Goal: Book appointment/travel/reservation

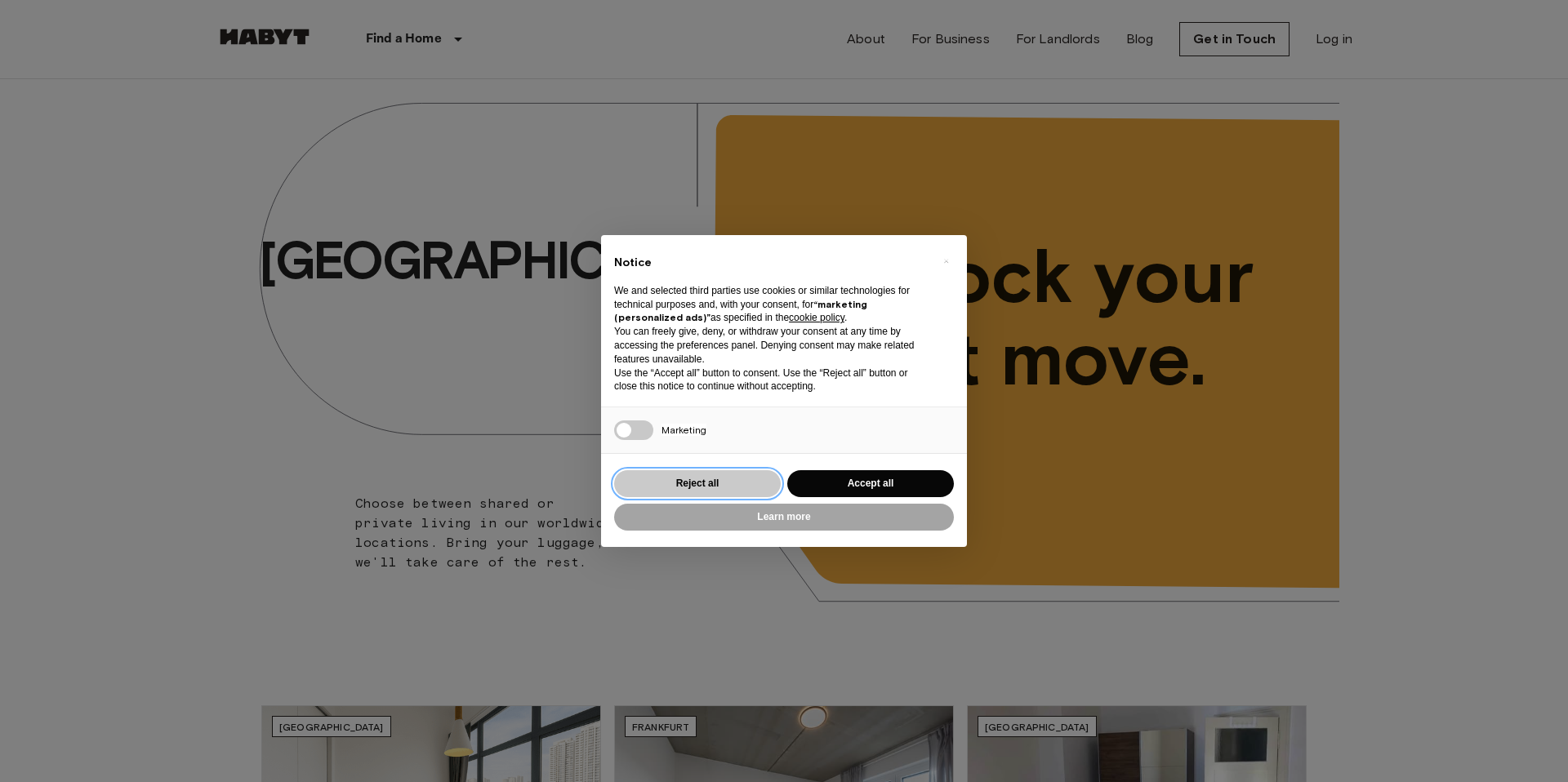
click at [691, 486] on button "Reject all" at bounding box center [698, 484] width 167 height 27
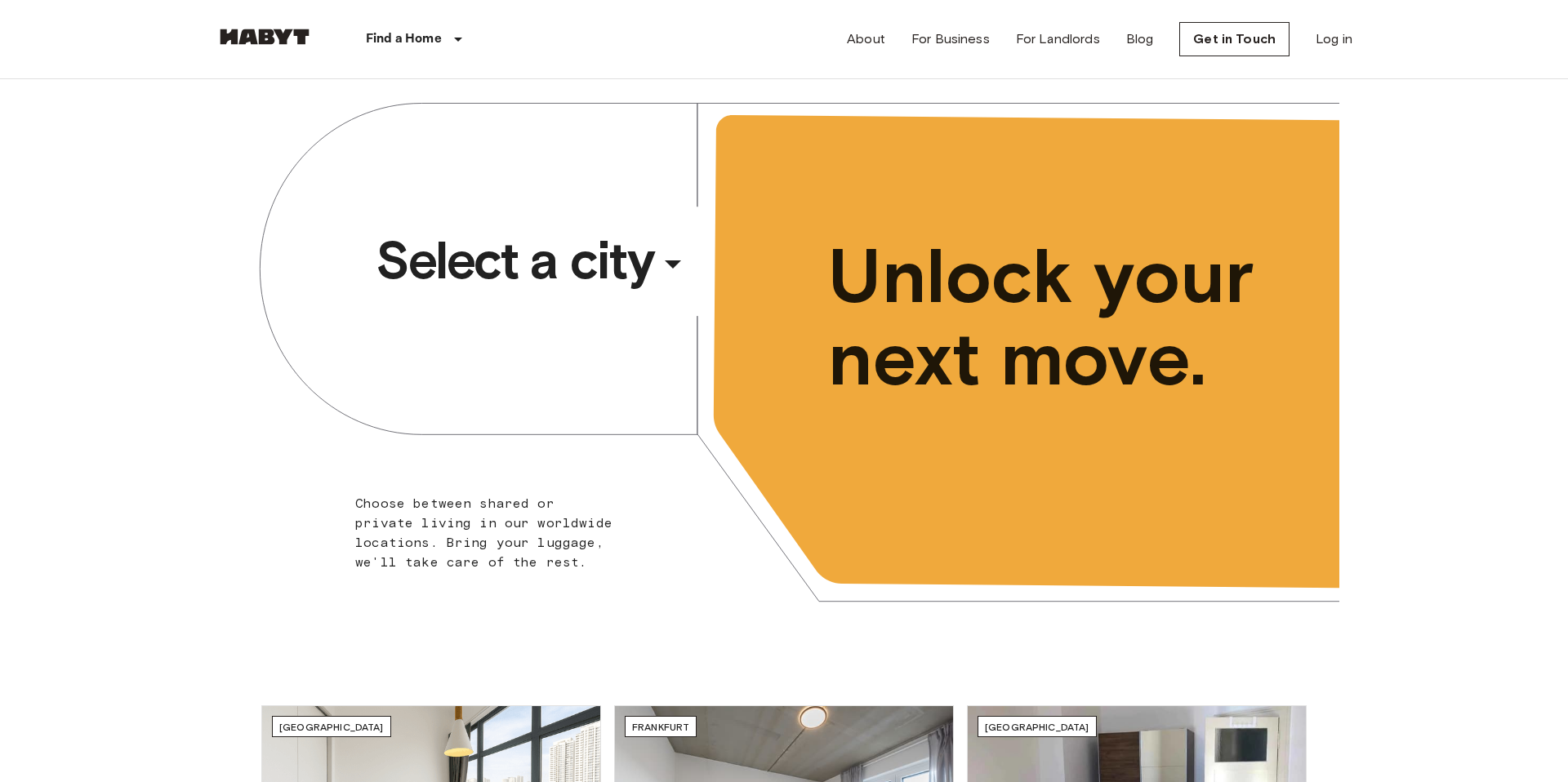
click at [619, 226] on button "Select a city ​ ​" at bounding box center [534, 260] width 330 height 75
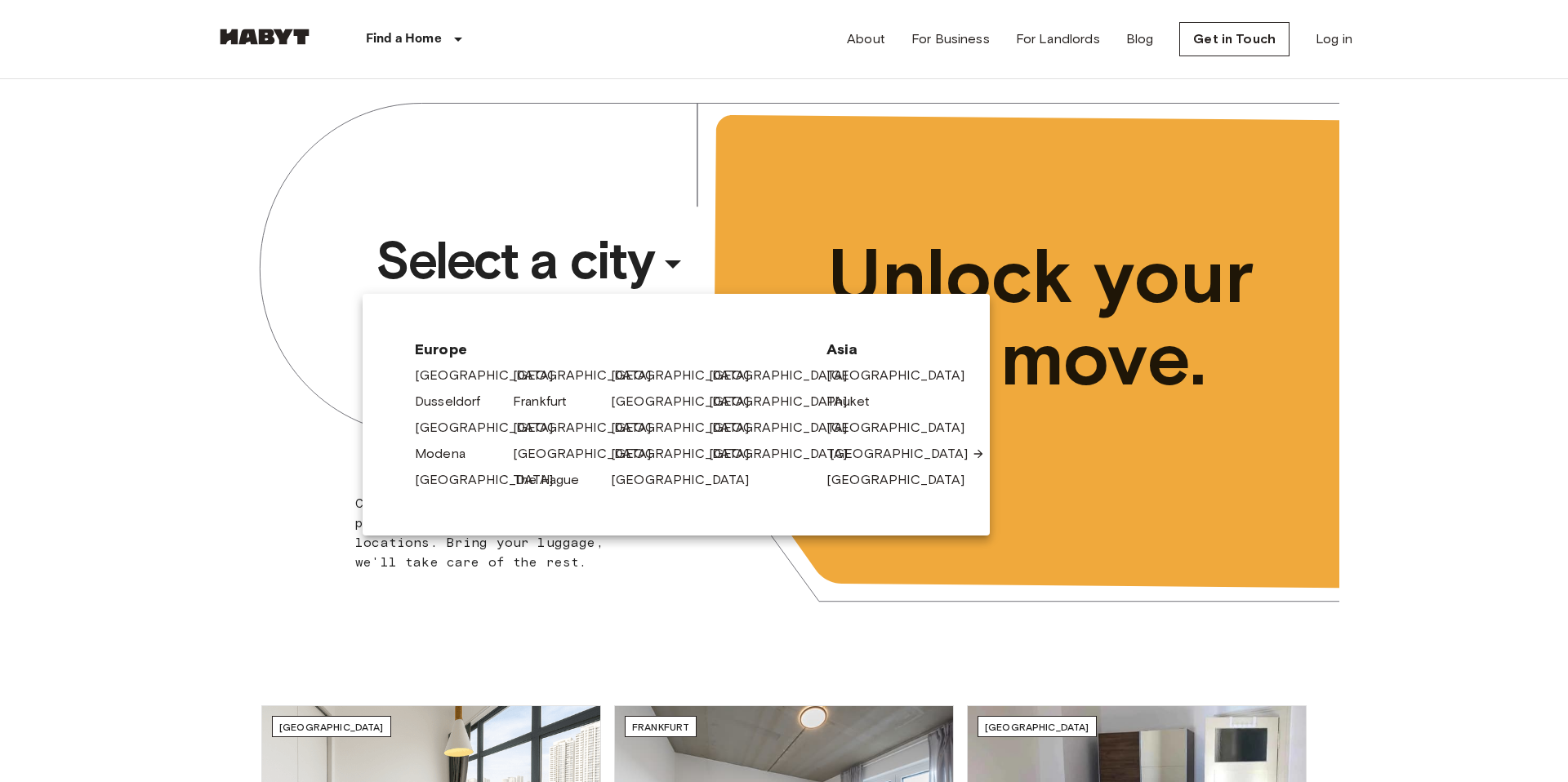
click at [833, 453] on link "[GEOGRAPHIC_DATA]" at bounding box center [907, 454] width 155 height 19
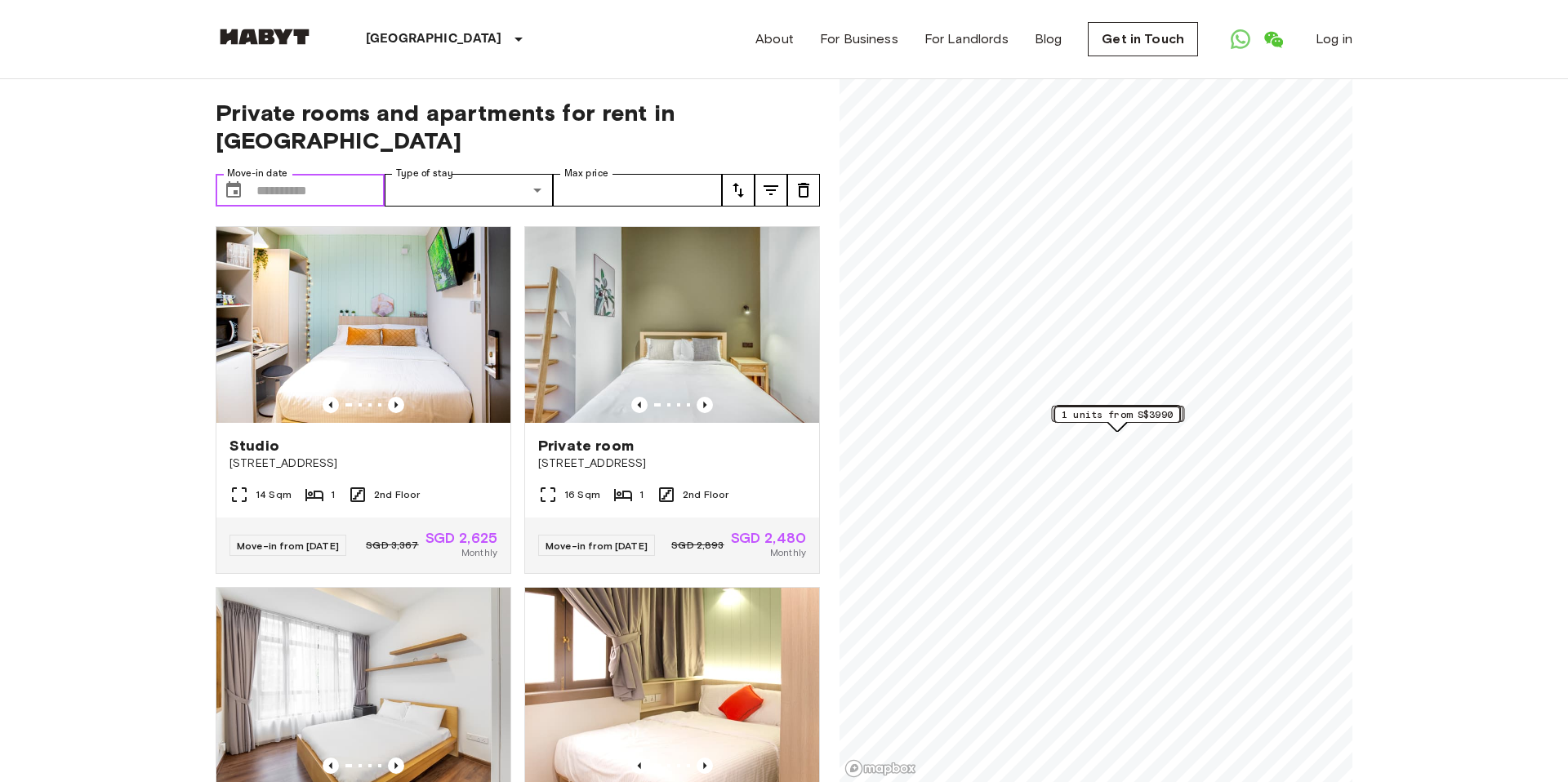
click at [318, 174] on input "Move-in date" at bounding box center [321, 190] width 128 height 33
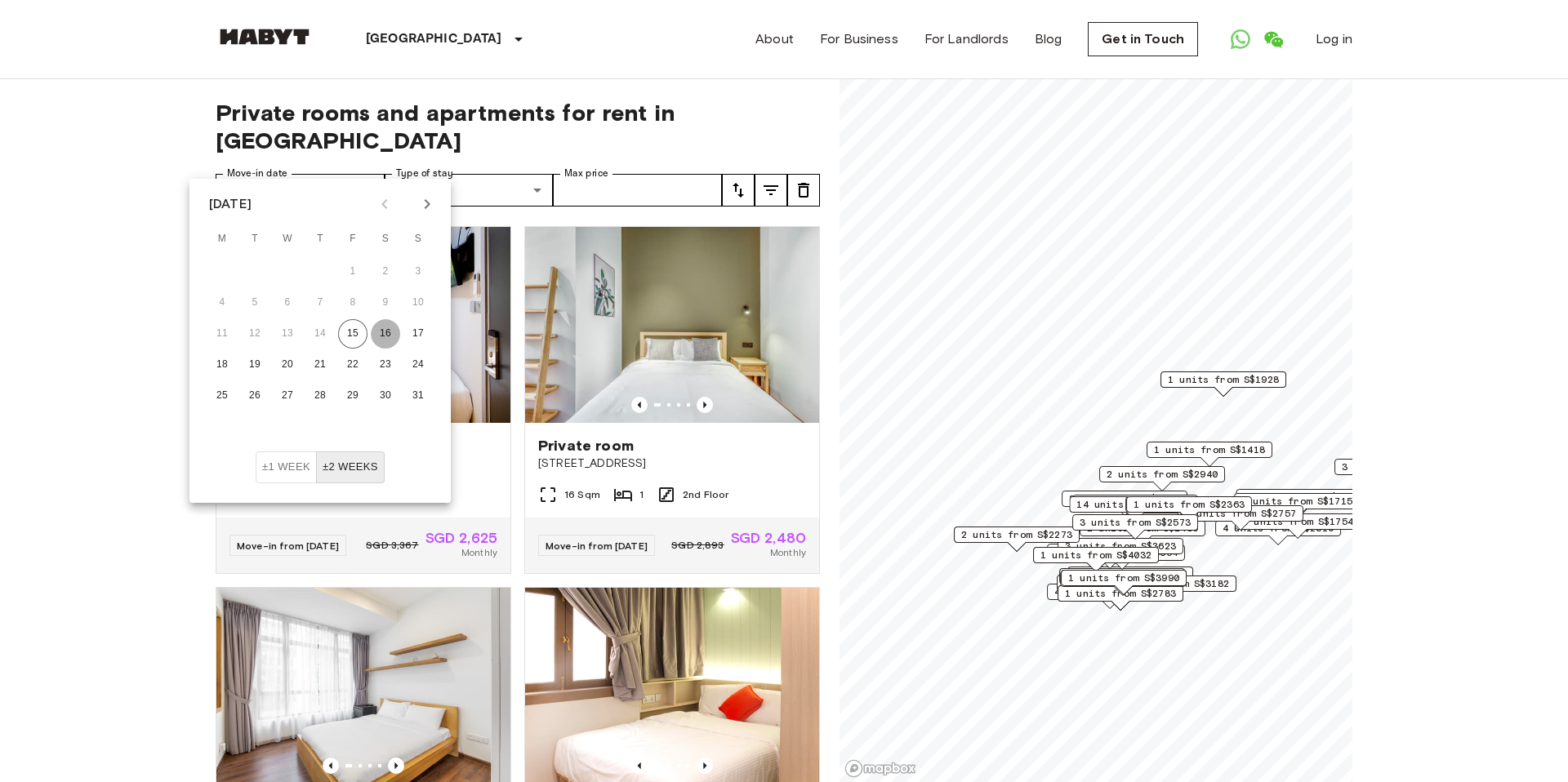
click at [395, 333] on button "16" at bounding box center [385, 333] width 29 height 29
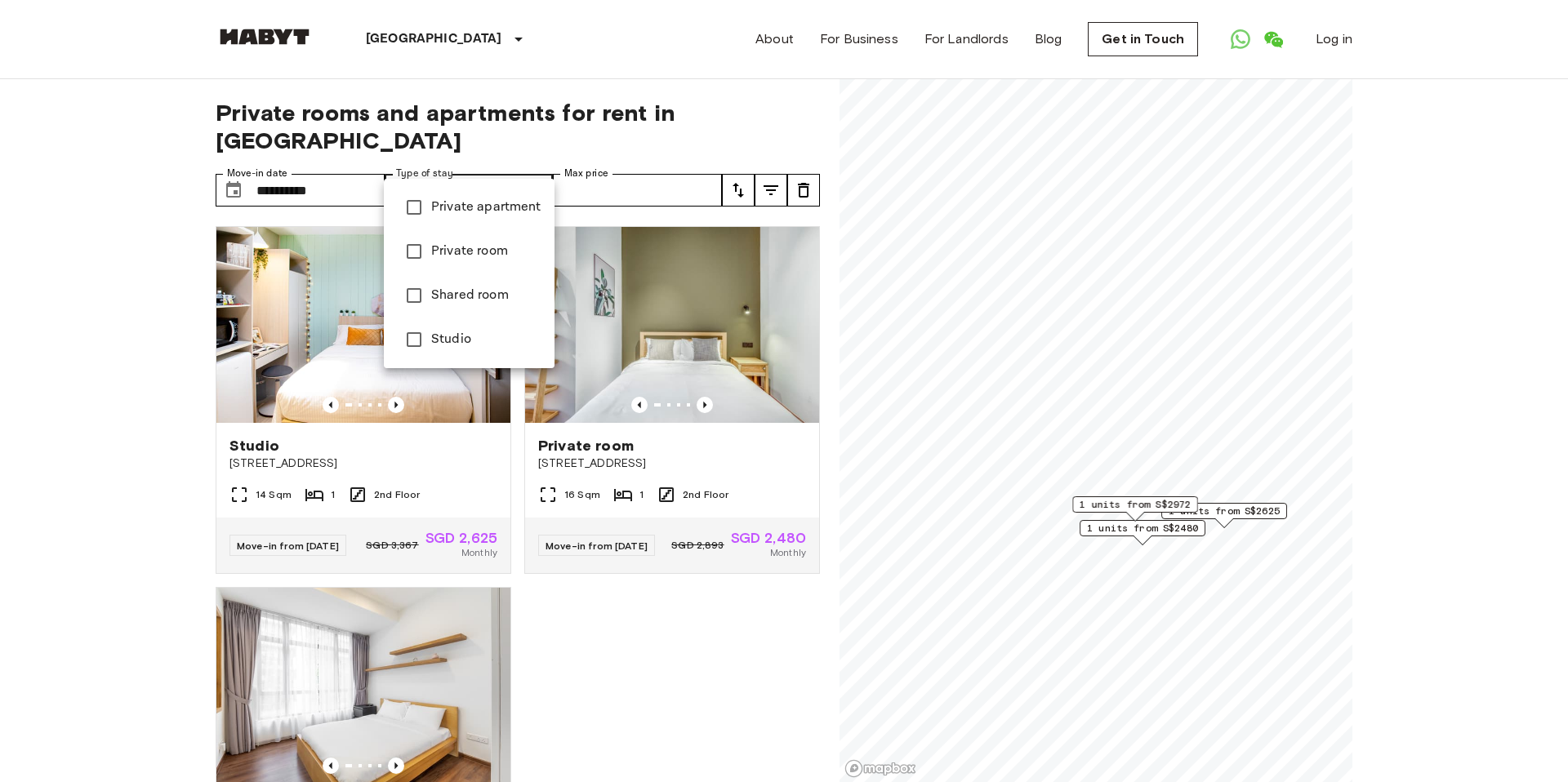
click at [603, 69] on div at bounding box center [784, 391] width 1568 height 782
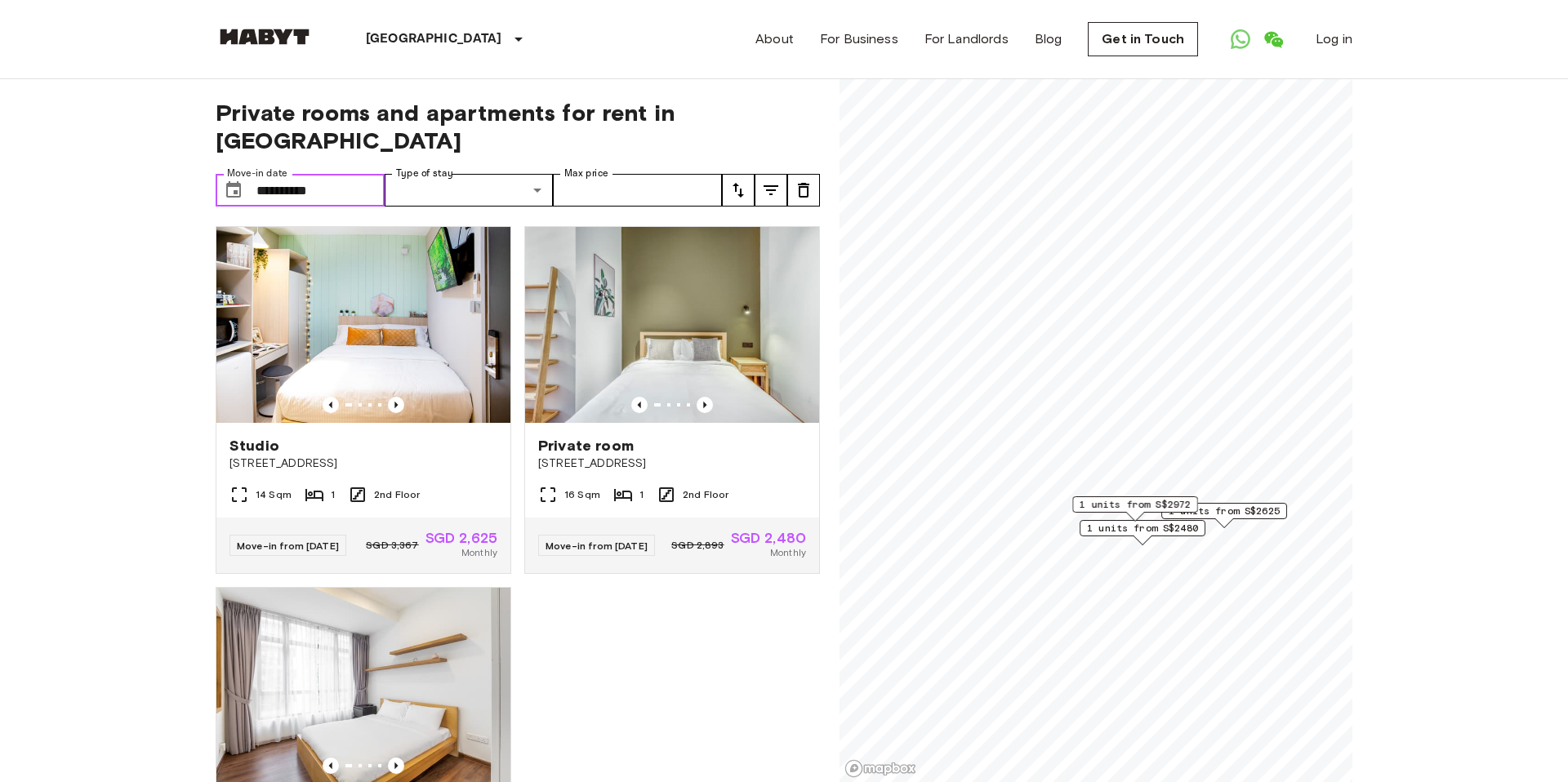
click at [297, 174] on input "**********" at bounding box center [321, 190] width 128 height 33
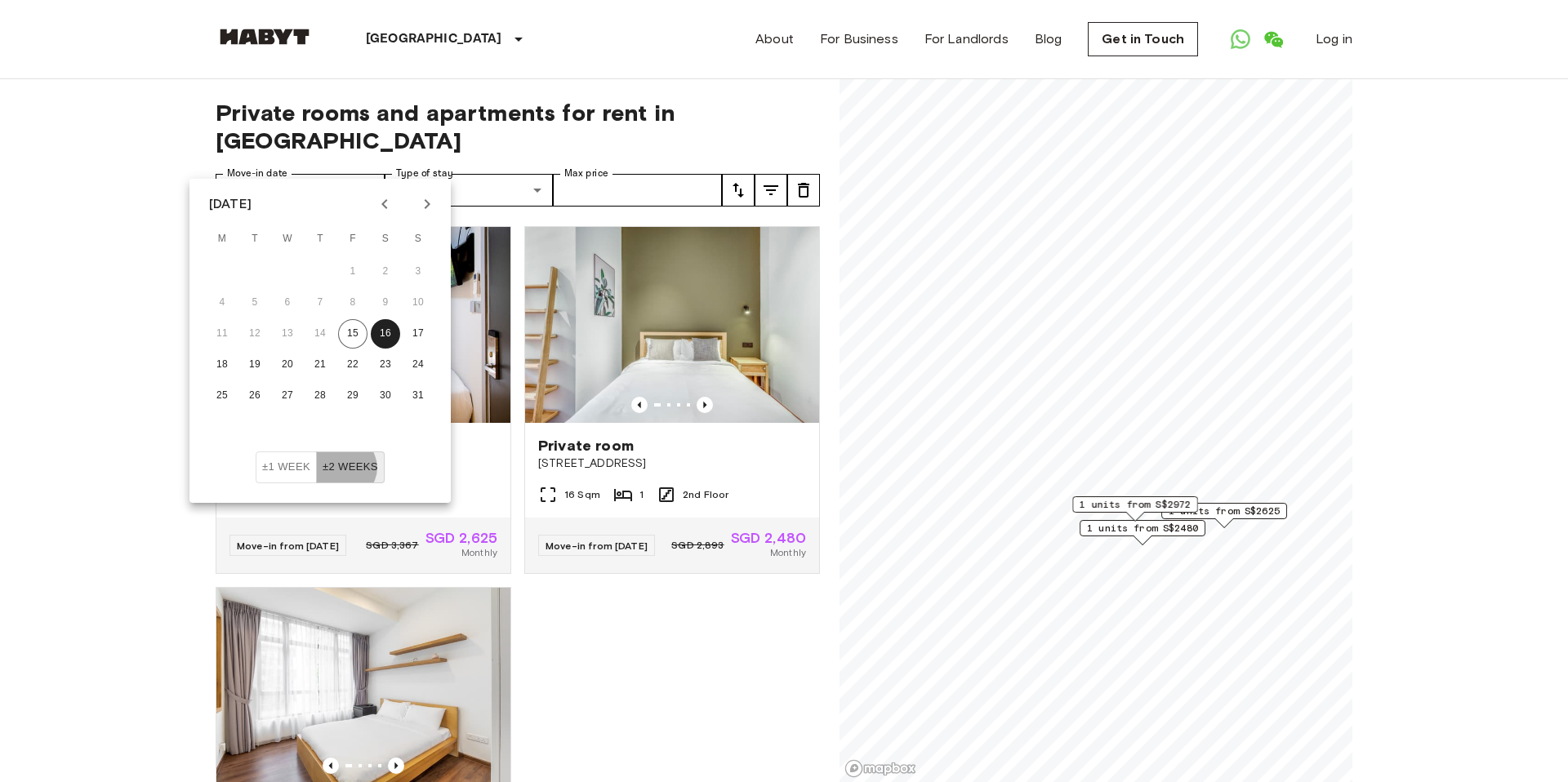
click at [345, 468] on button "±2 weeks" at bounding box center [349, 467] width 68 height 32
click at [431, 199] on icon "Next month" at bounding box center [427, 204] width 19 height 19
click at [425, 208] on icon "Next month" at bounding box center [427, 205] width 6 height 10
click at [290, 268] on button "1" at bounding box center [287, 272] width 29 height 29
type input "**********"
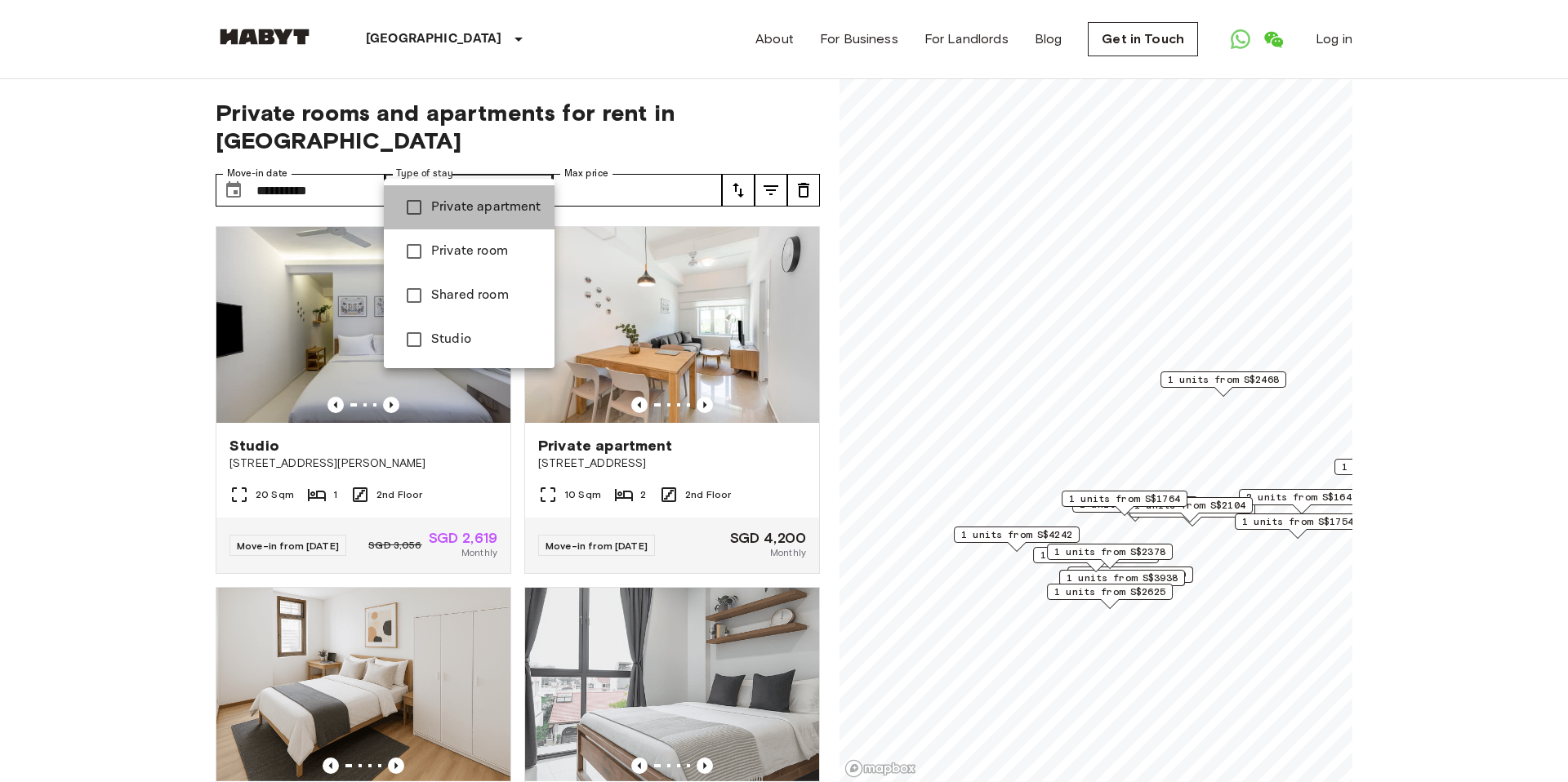
click at [469, 226] on li "Private apartment" at bounding box center [469, 207] width 171 height 44
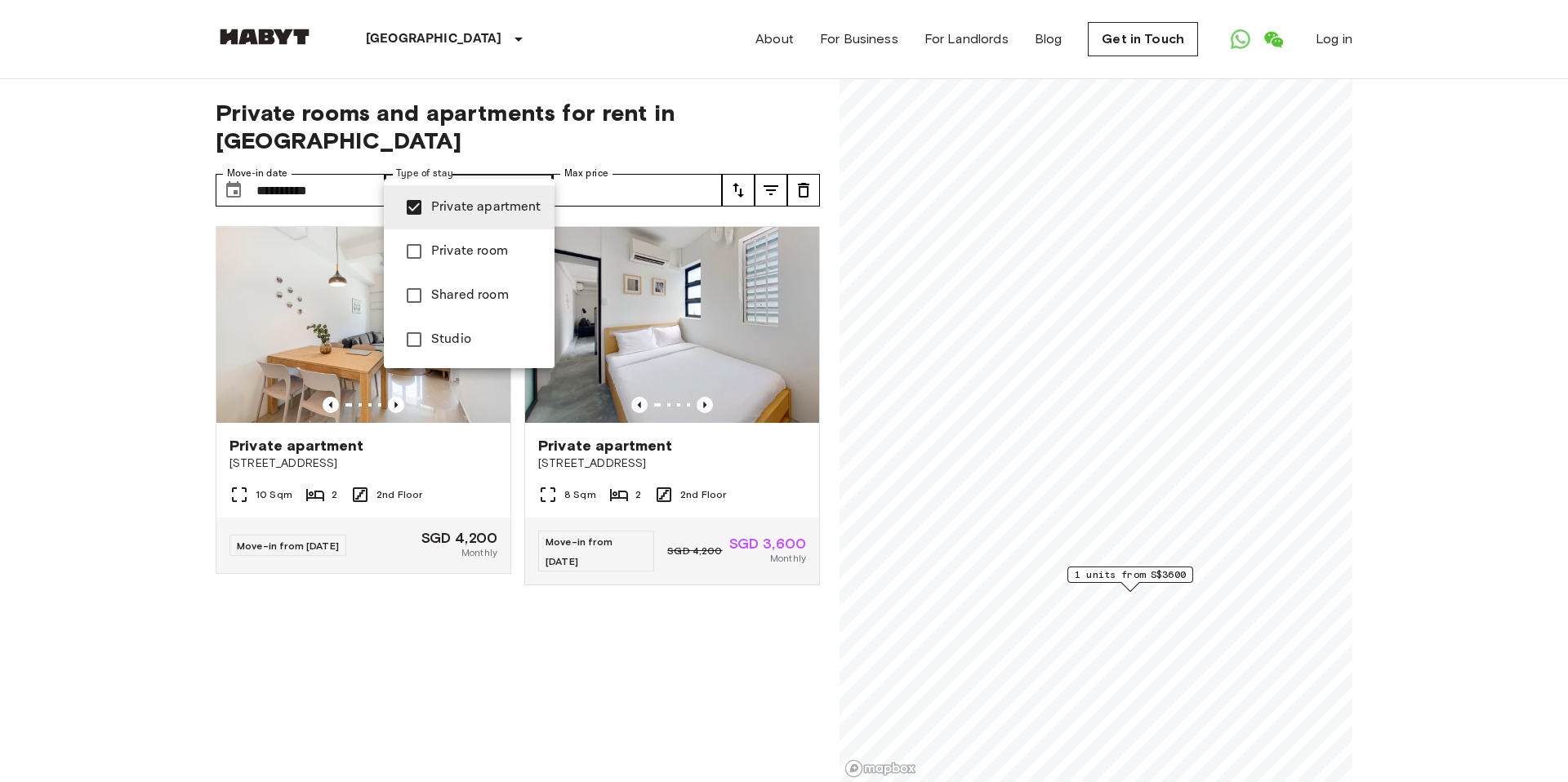
click at [478, 330] on span "Studio" at bounding box center [486, 339] width 110 height 19
type input "**********"
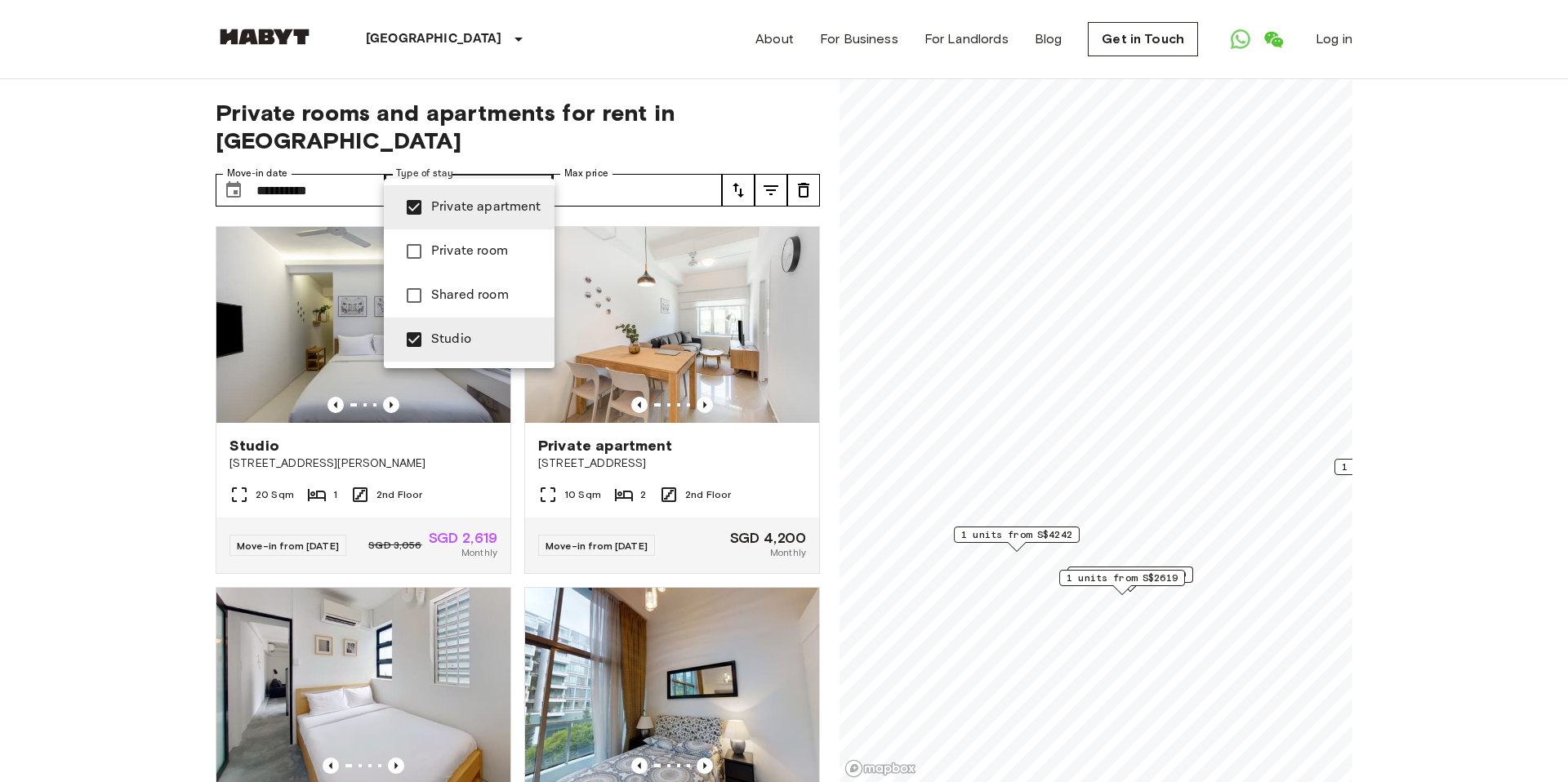
click at [126, 269] on div at bounding box center [784, 391] width 1568 height 782
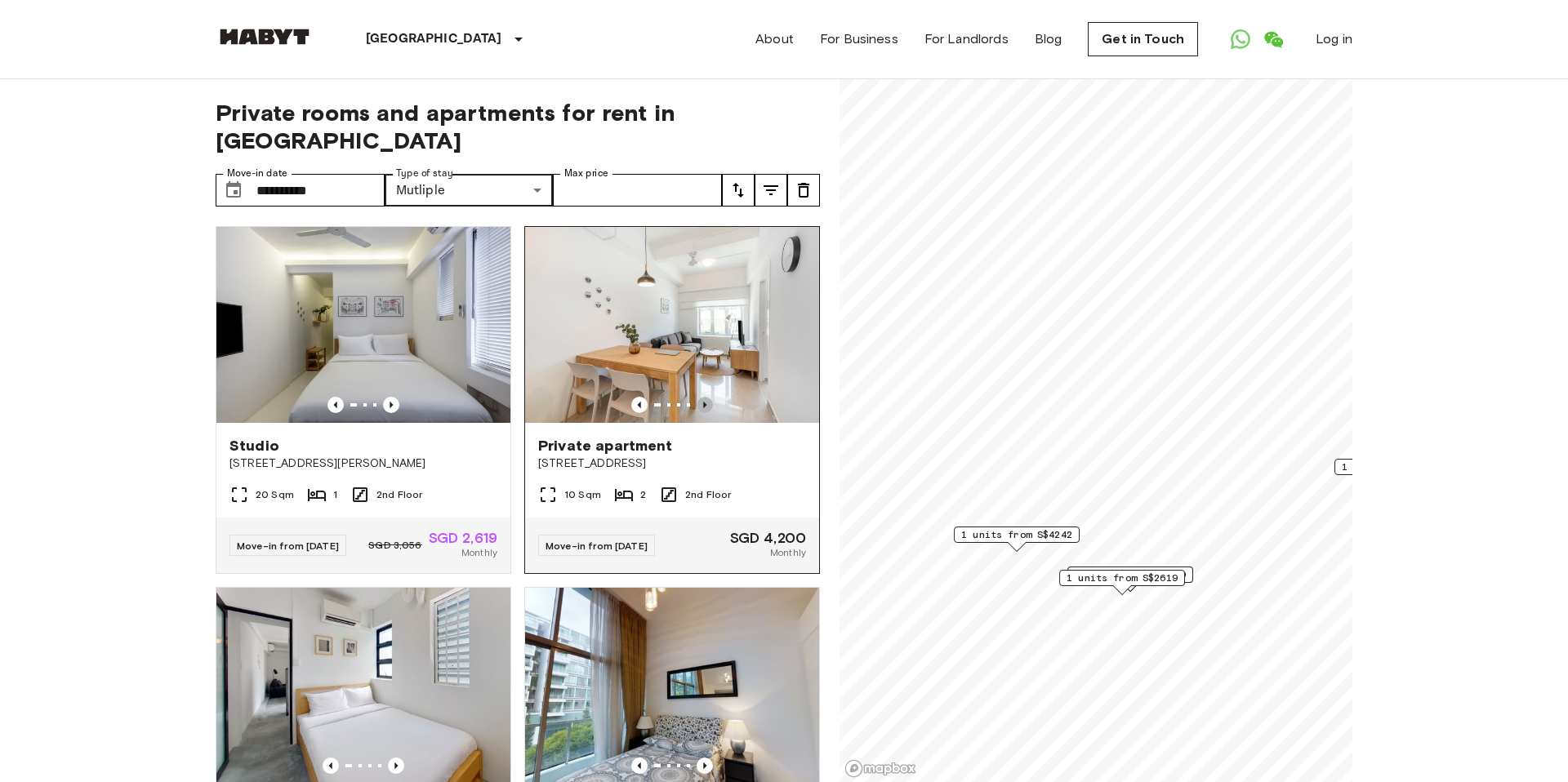
click at [700, 396] on icon "Previous image" at bounding box center [704, 404] width 16 height 16
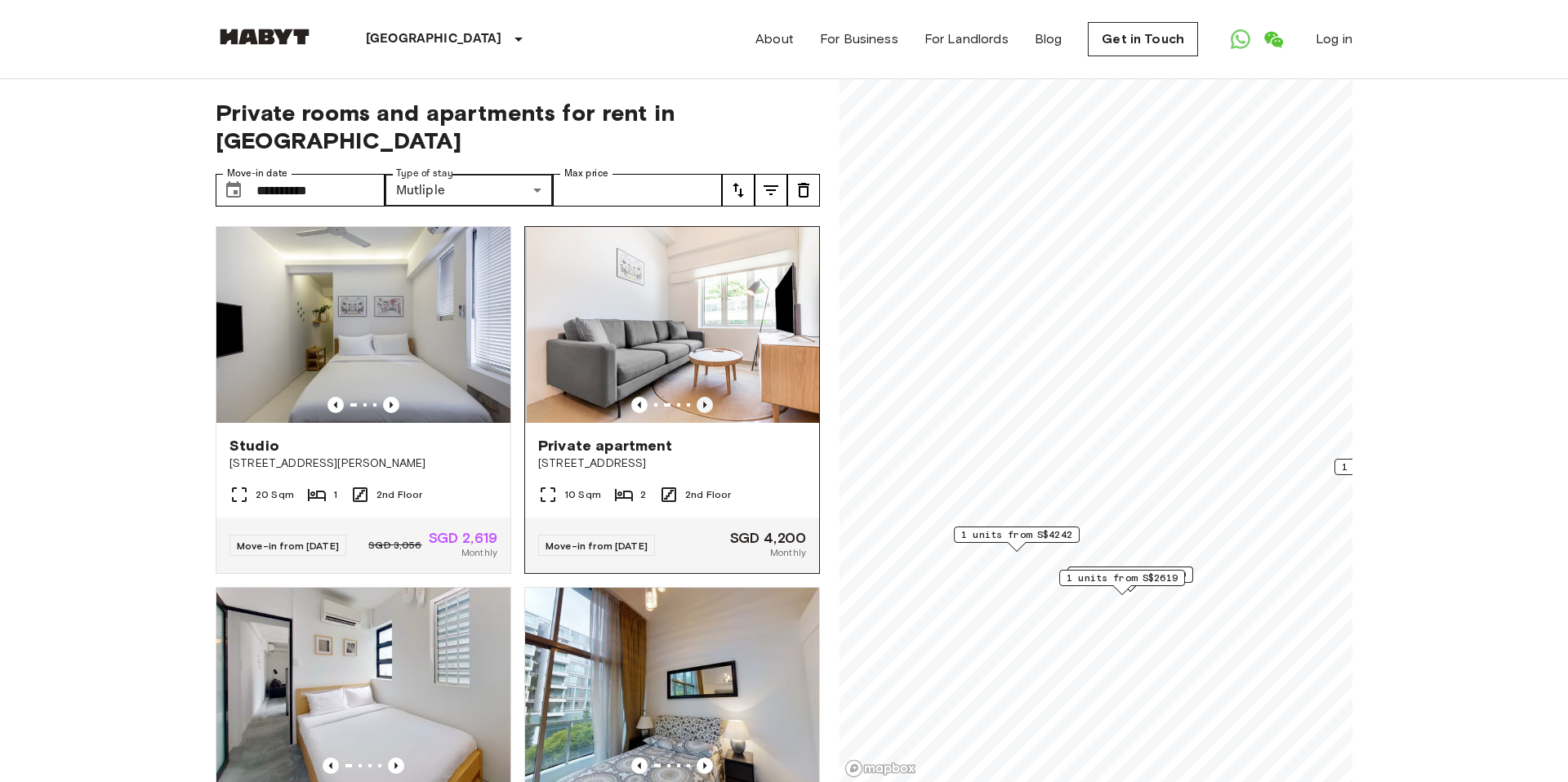
click at [700, 396] on icon "Previous image" at bounding box center [704, 404] width 16 height 16
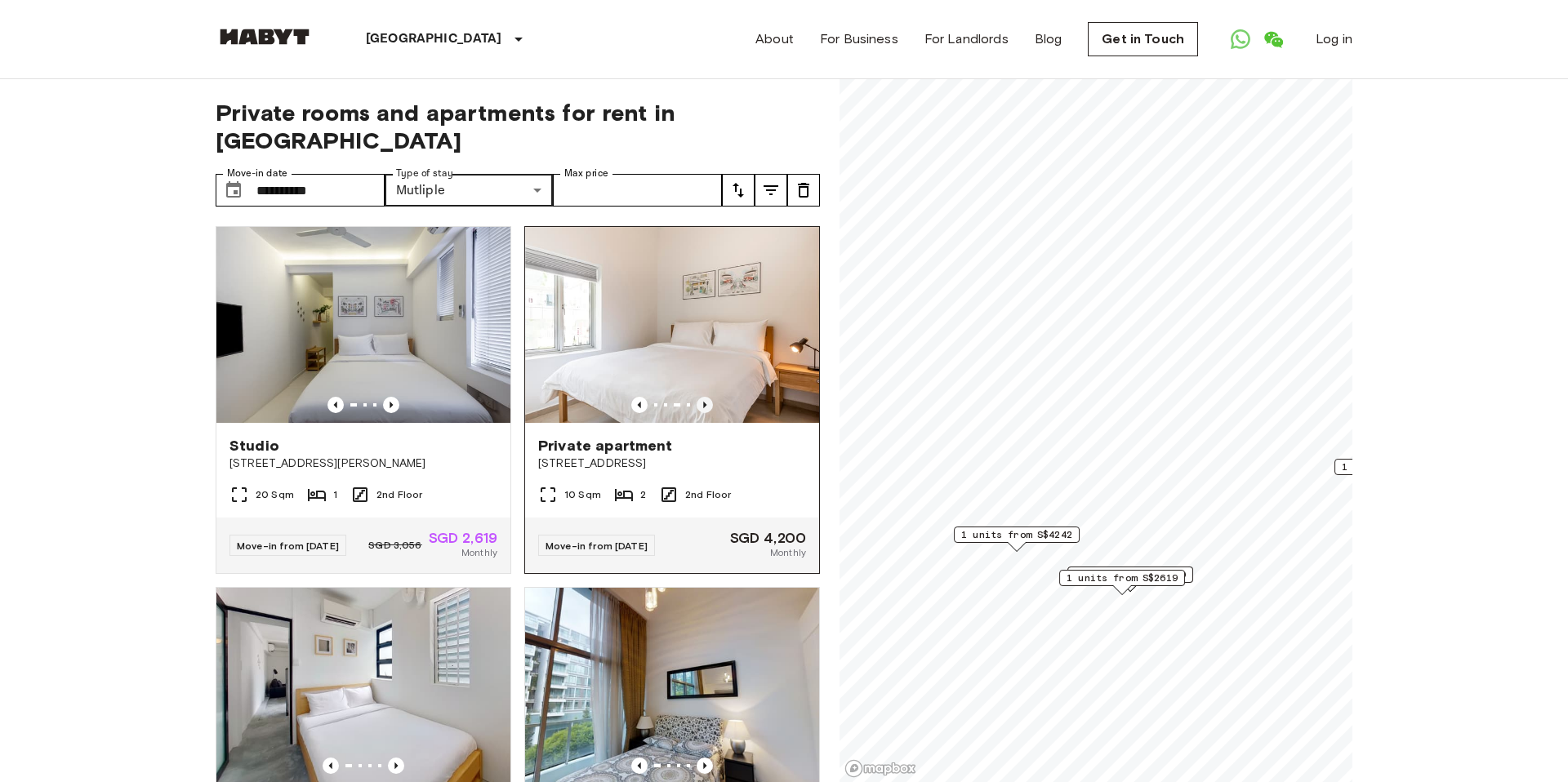
click at [701, 396] on icon "Previous image" at bounding box center [704, 404] width 16 height 16
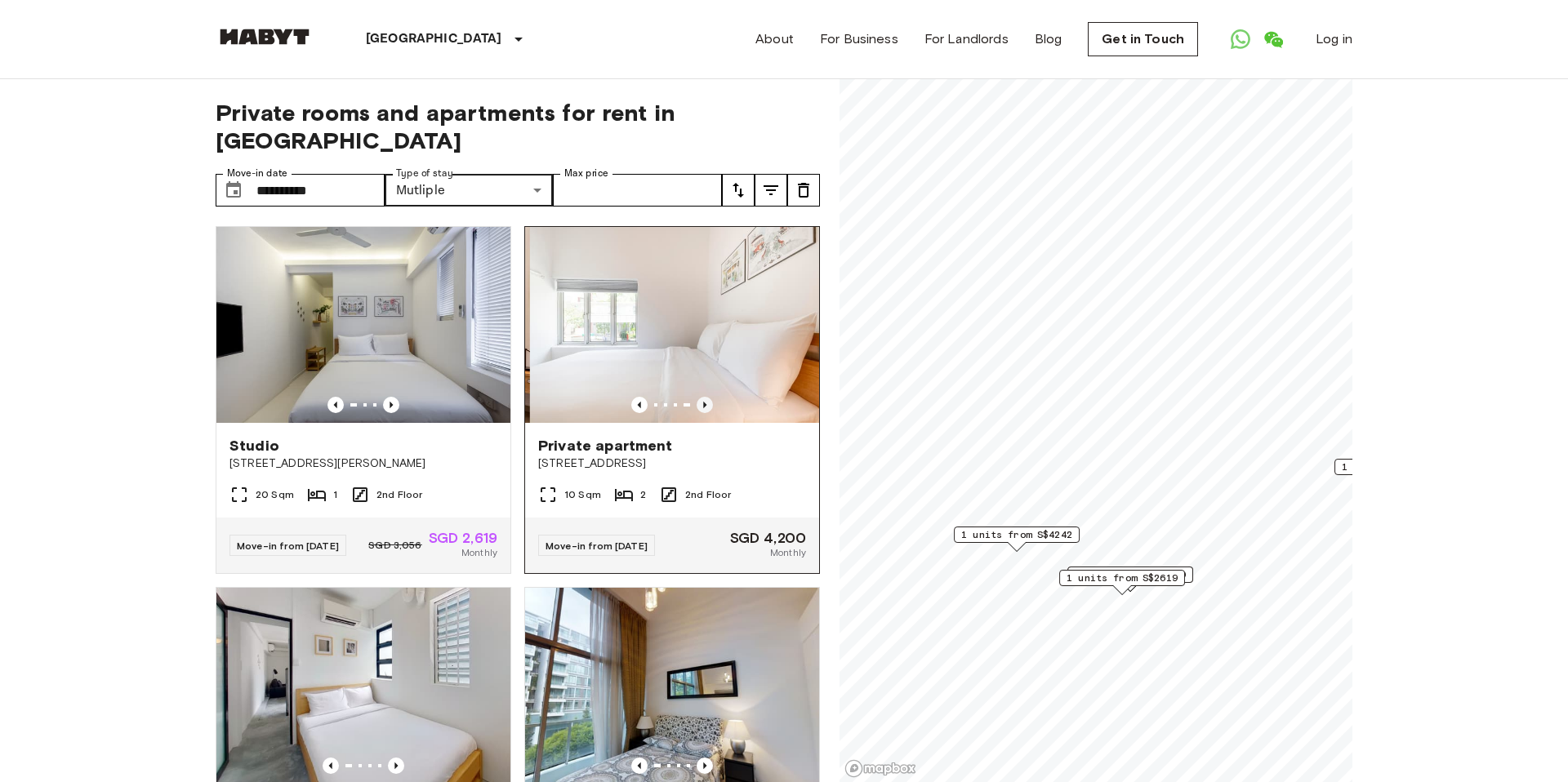
click at [701, 396] on icon "Previous image" at bounding box center [704, 404] width 16 height 16
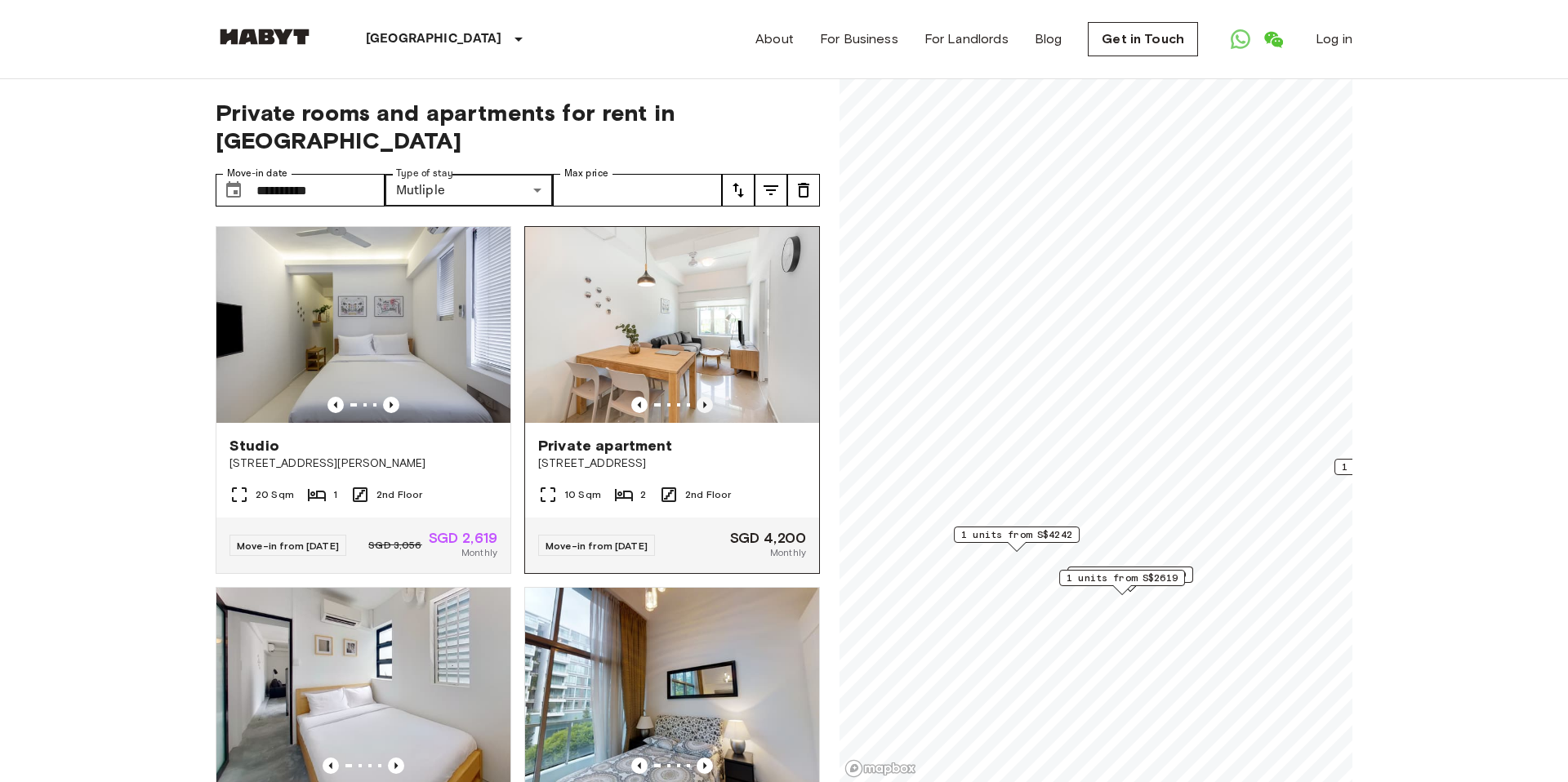
click at [701, 396] on icon "Previous image" at bounding box center [704, 404] width 16 height 16
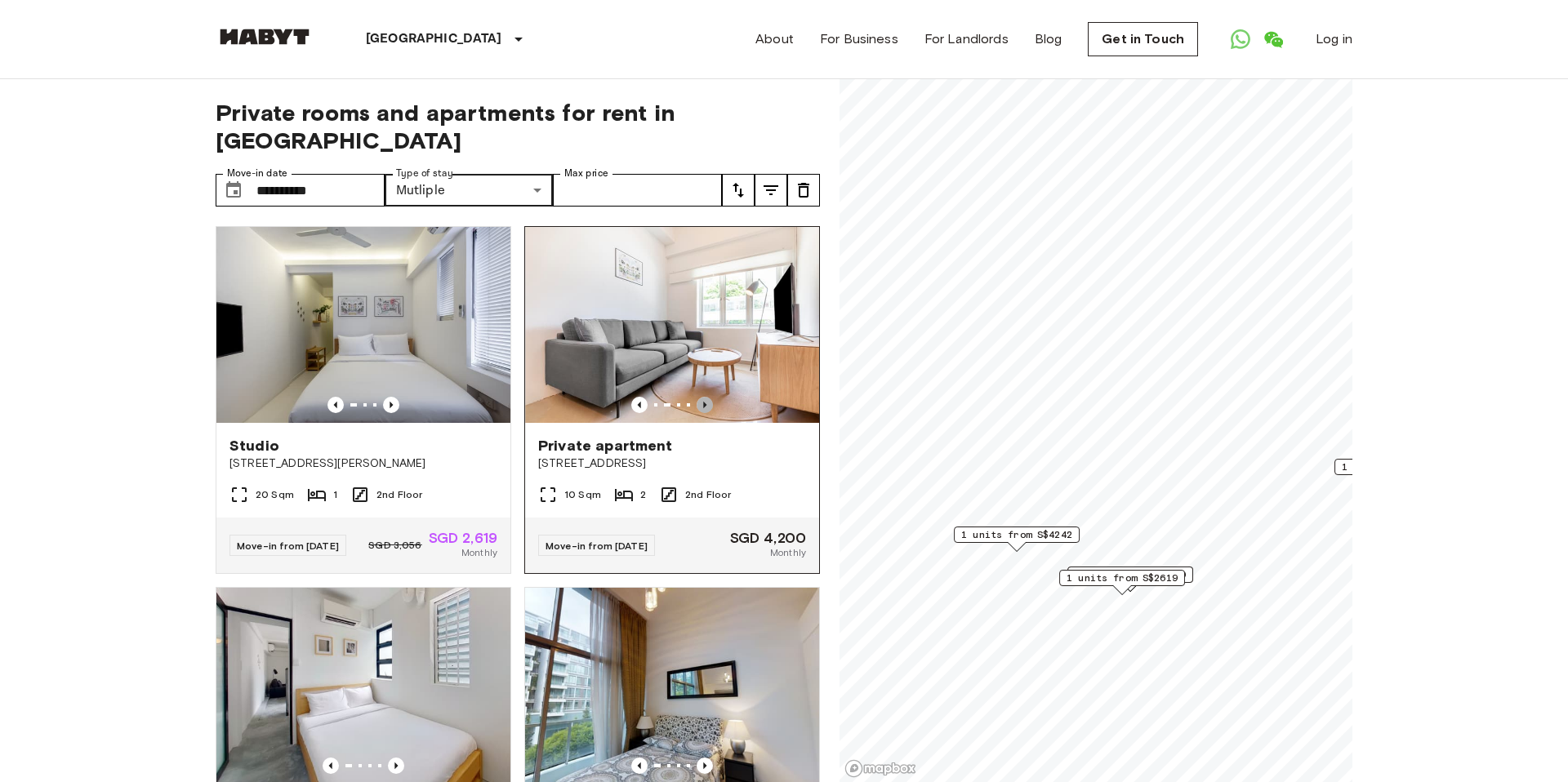
click at [701, 396] on icon "Previous image" at bounding box center [704, 404] width 16 height 16
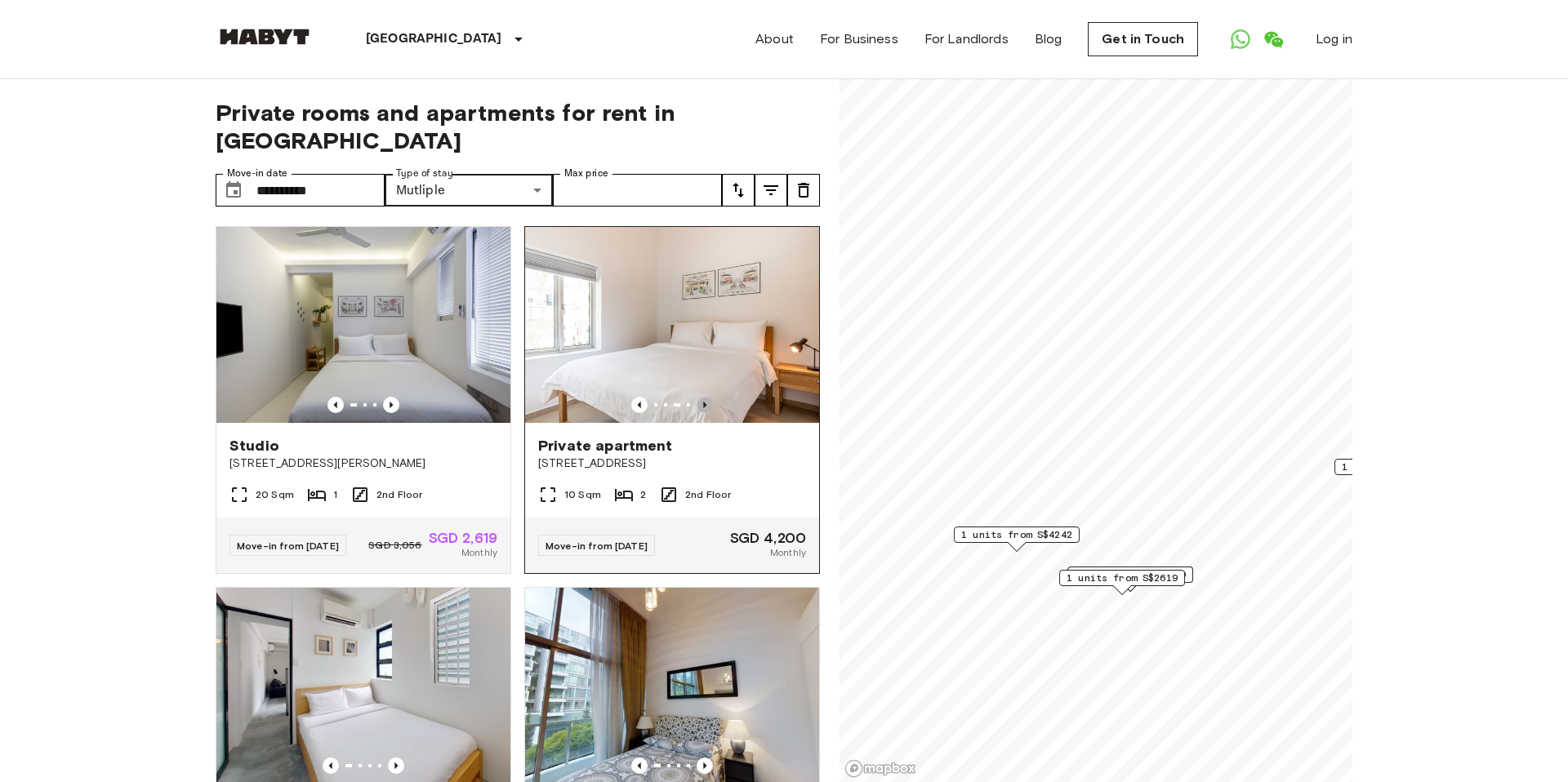
click at [703, 396] on icon "Previous image" at bounding box center [704, 404] width 16 height 16
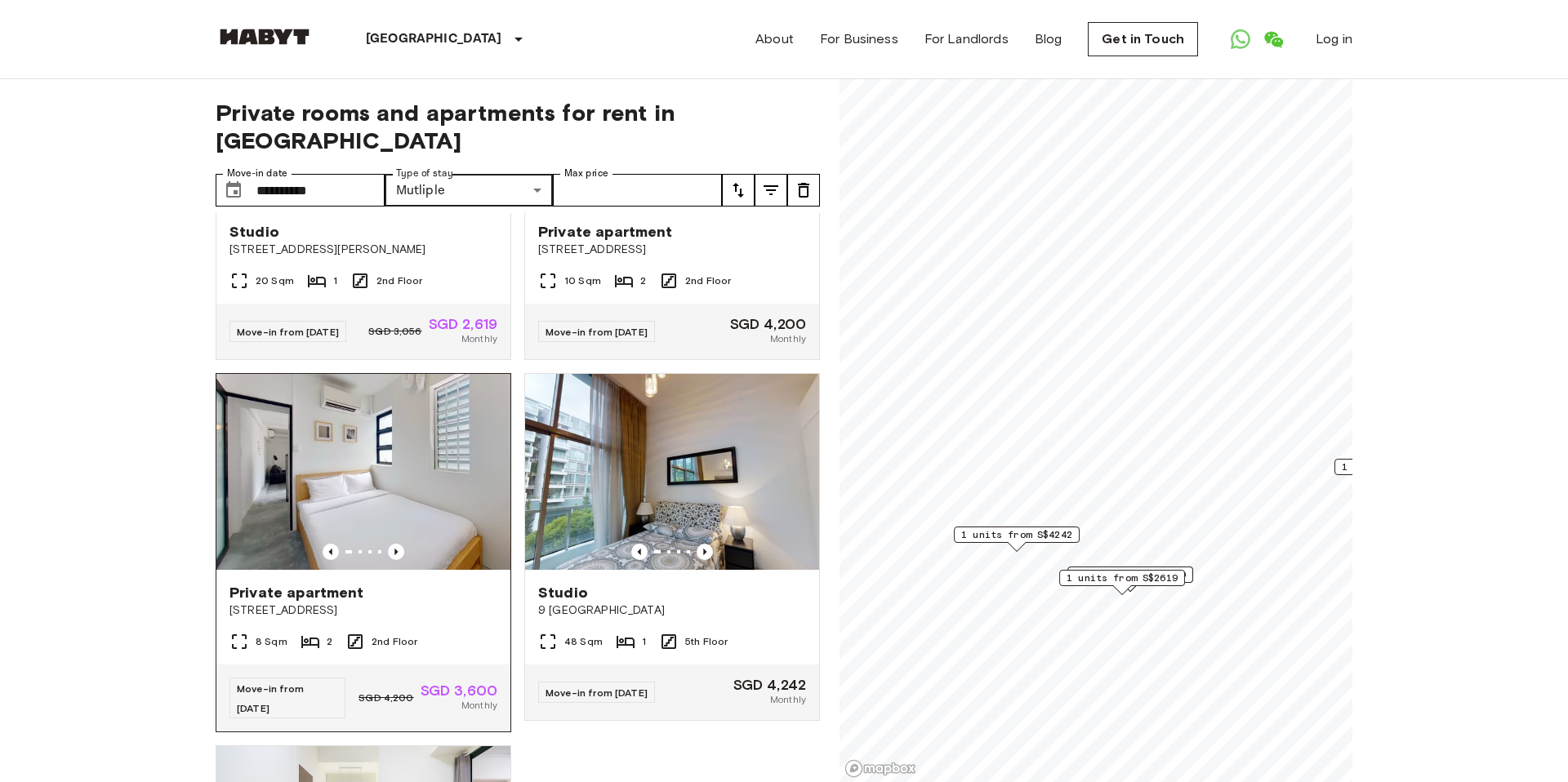
scroll to position [256, 0]
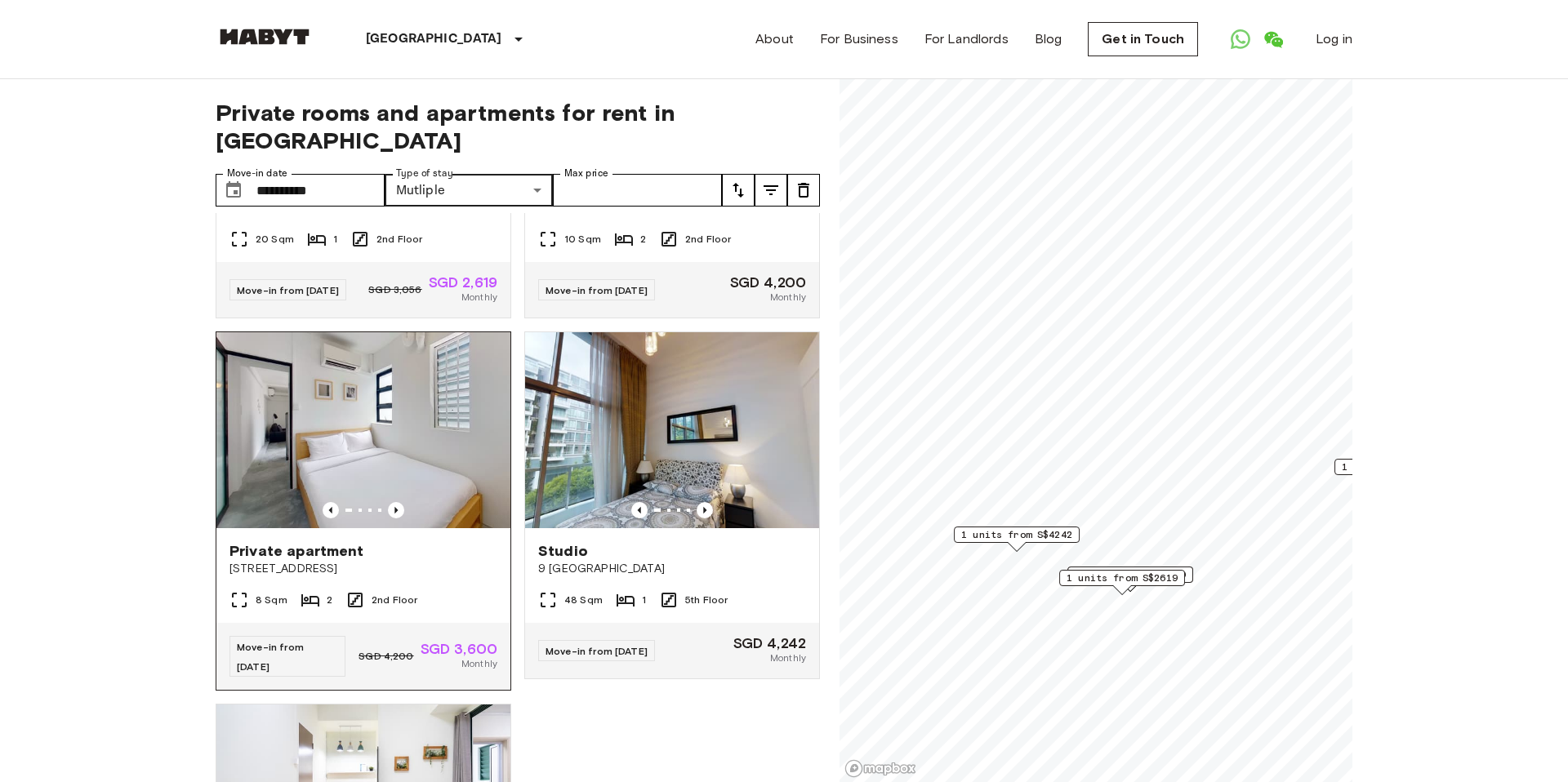
click at [399, 388] on img at bounding box center [363, 430] width 294 height 196
click at [391, 391] on img at bounding box center [363, 430] width 294 height 196
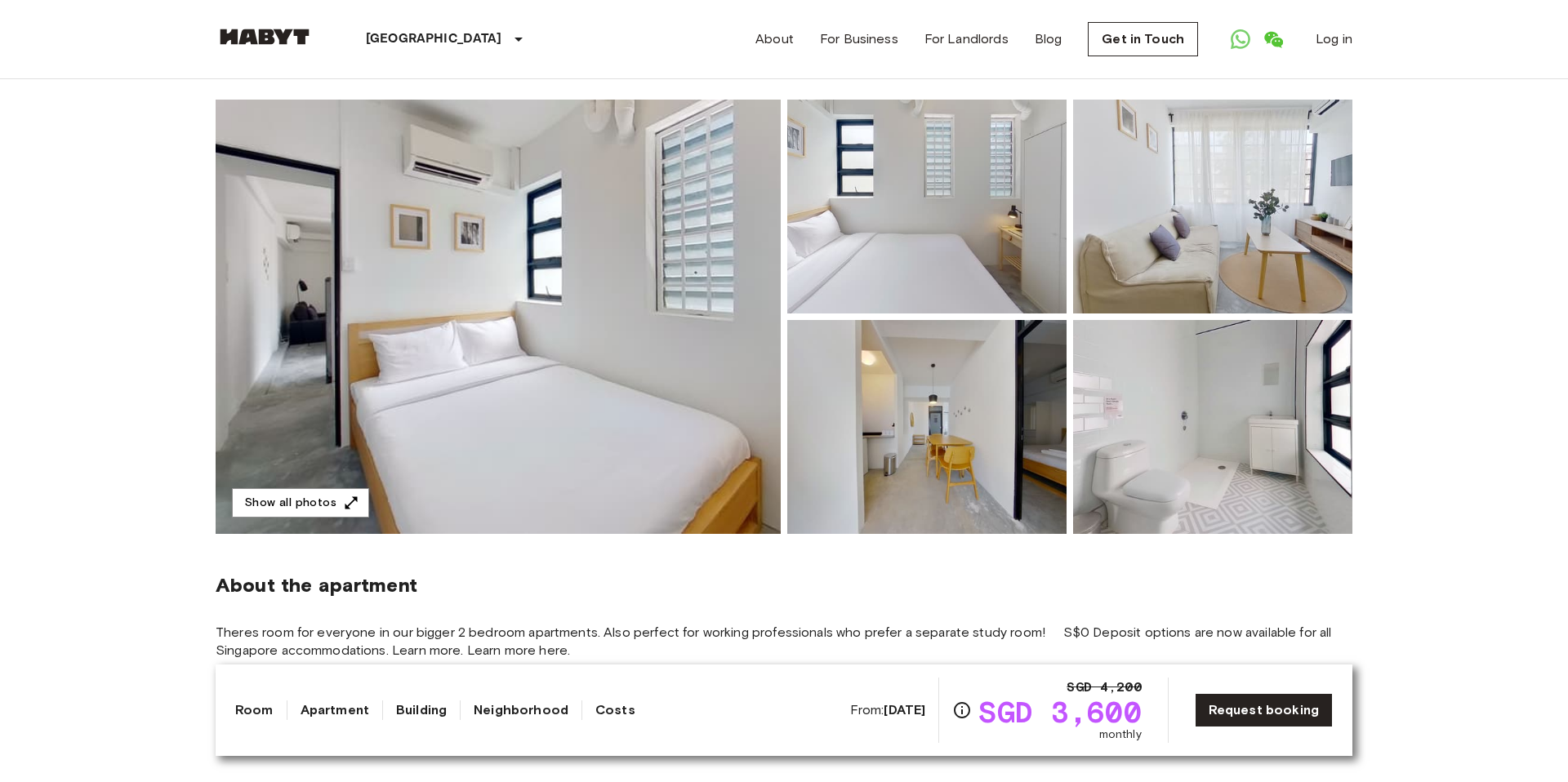
scroll to position [142, 0]
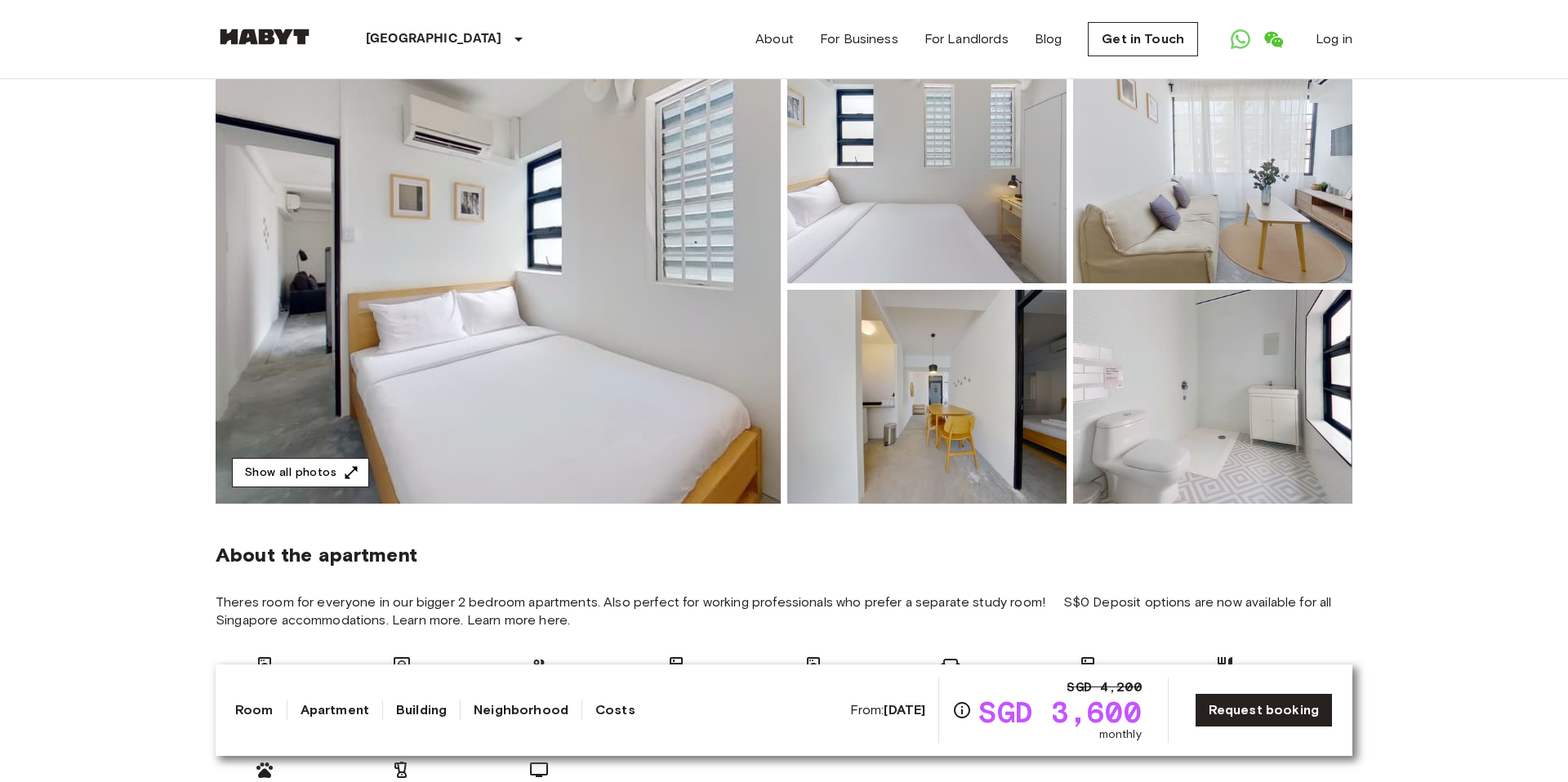
click at [340, 462] on button "Show all photos" at bounding box center [300, 473] width 137 height 30
